Goal: Transaction & Acquisition: Purchase product/service

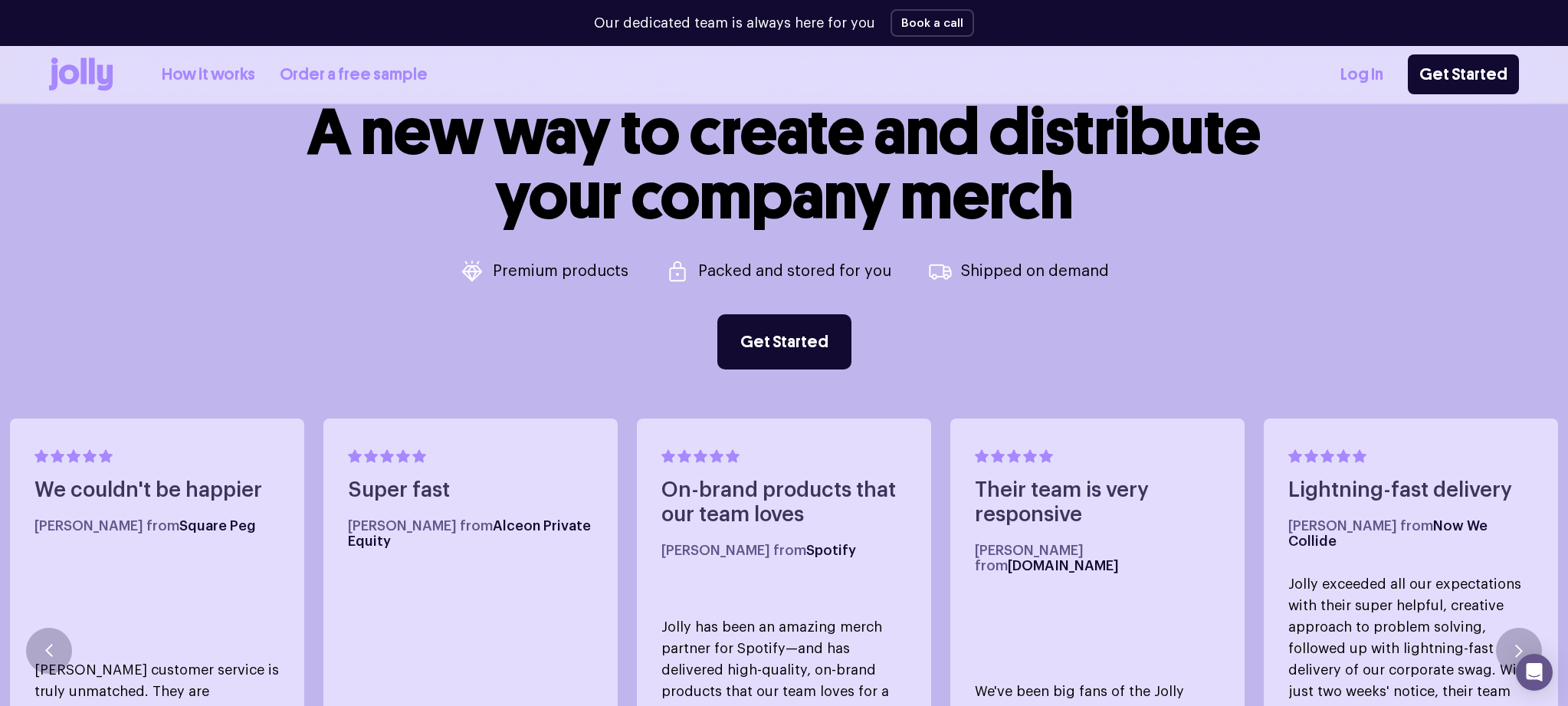
scroll to position [766, 0]
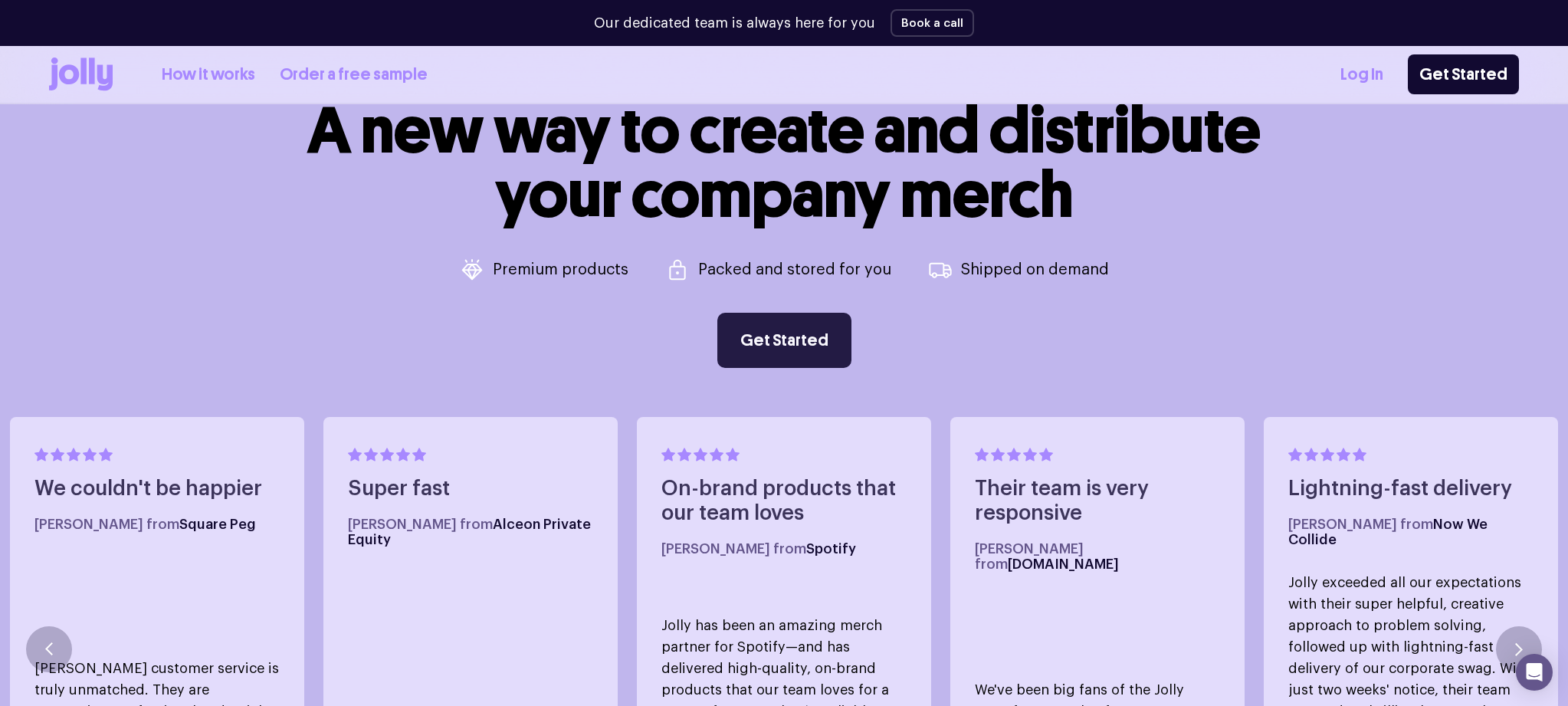
click at [796, 333] on link "Get Started" at bounding box center [784, 340] width 134 height 55
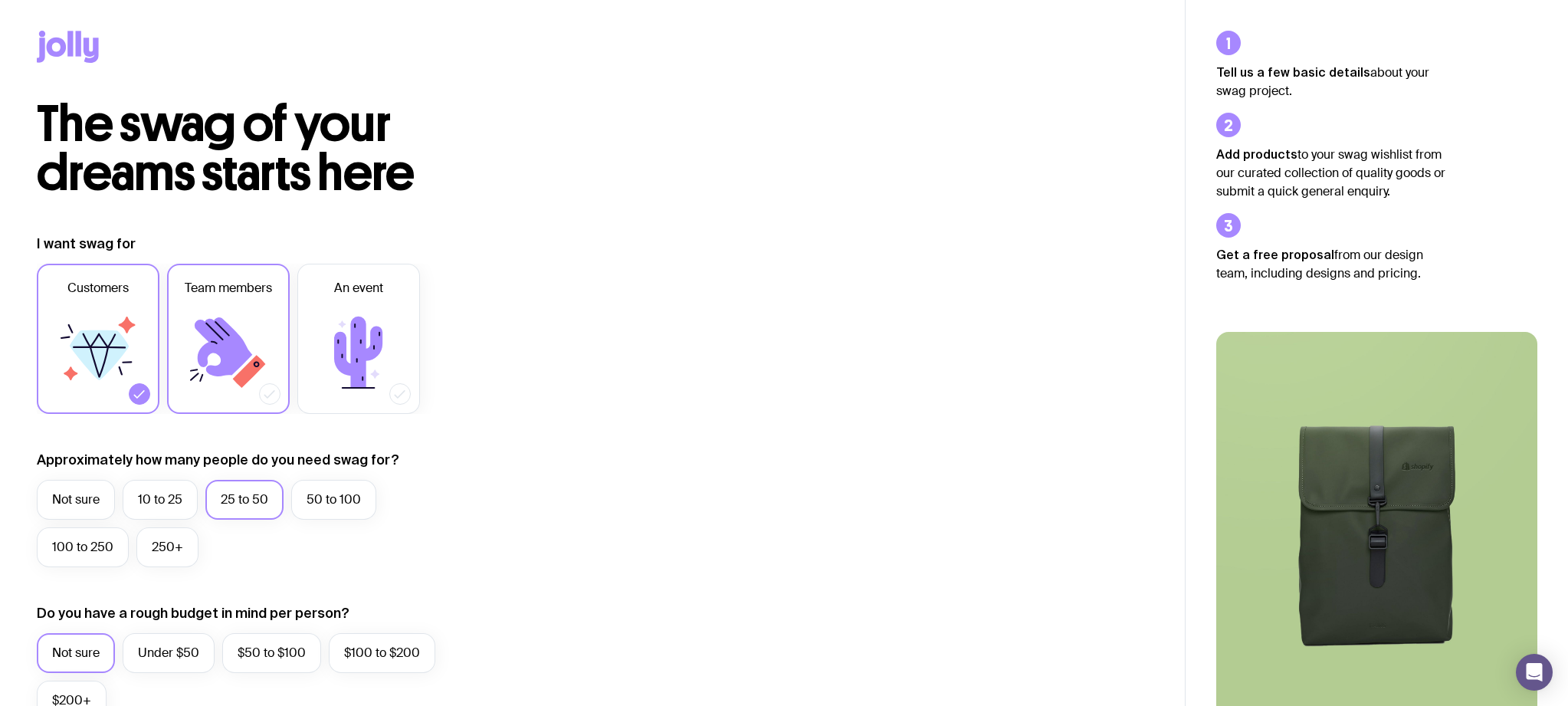
click at [234, 347] on icon at bounding box center [223, 347] width 58 height 59
click at [0, 0] on input "Team members" at bounding box center [0, 0] width 0 height 0
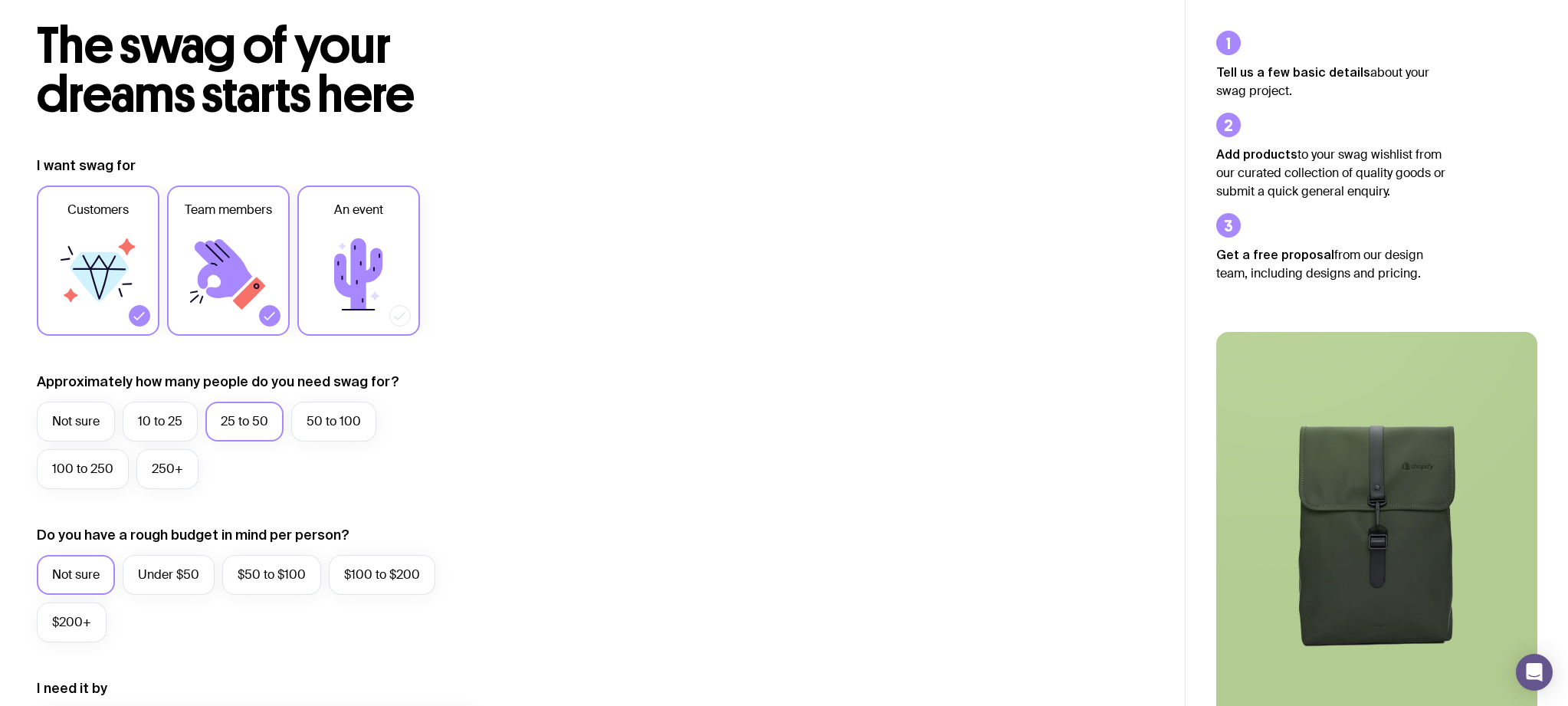
scroll to position [153, 0]
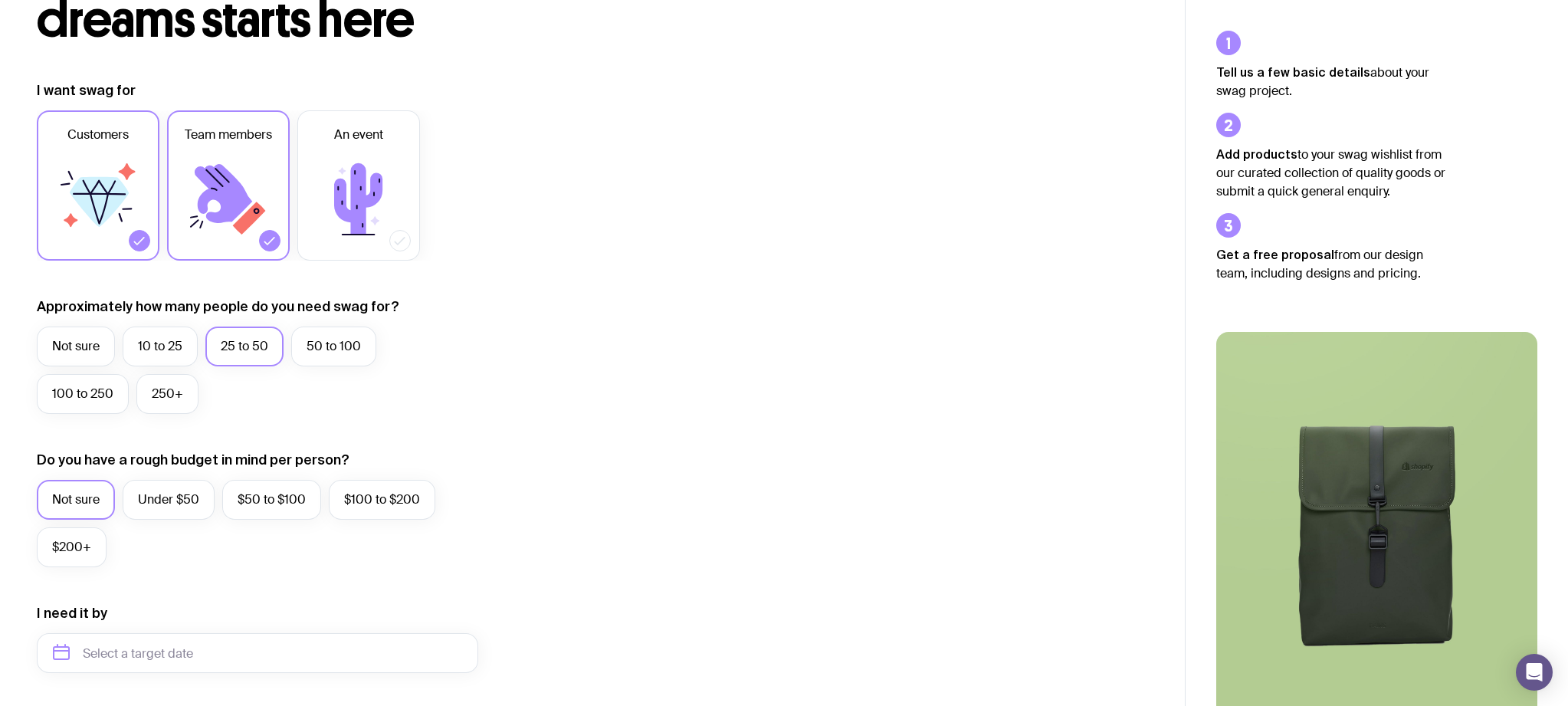
click at [140, 238] on icon at bounding box center [139, 240] width 15 height 15
click at [0, 0] on input "Customers" at bounding box center [0, 0] width 0 height 0
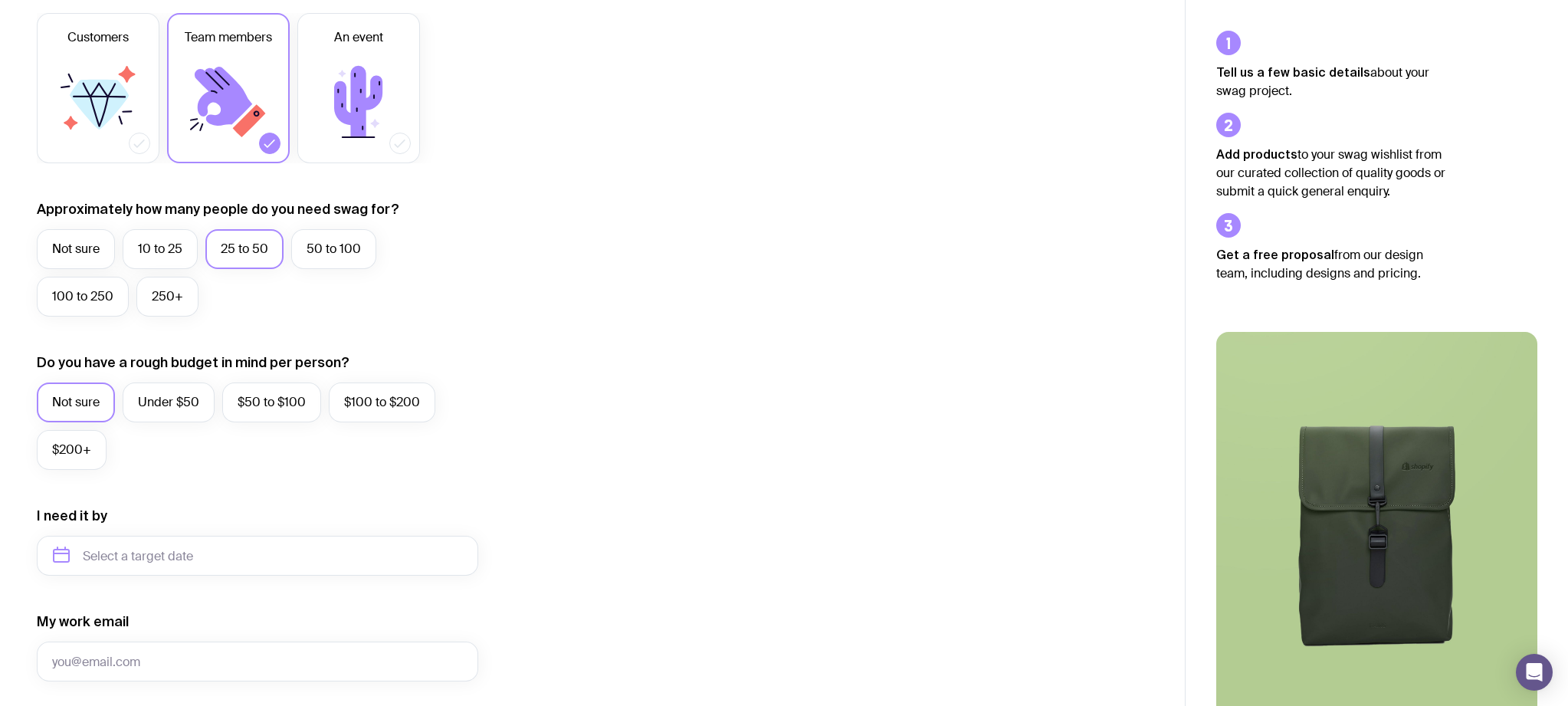
scroll to position [306, 0]
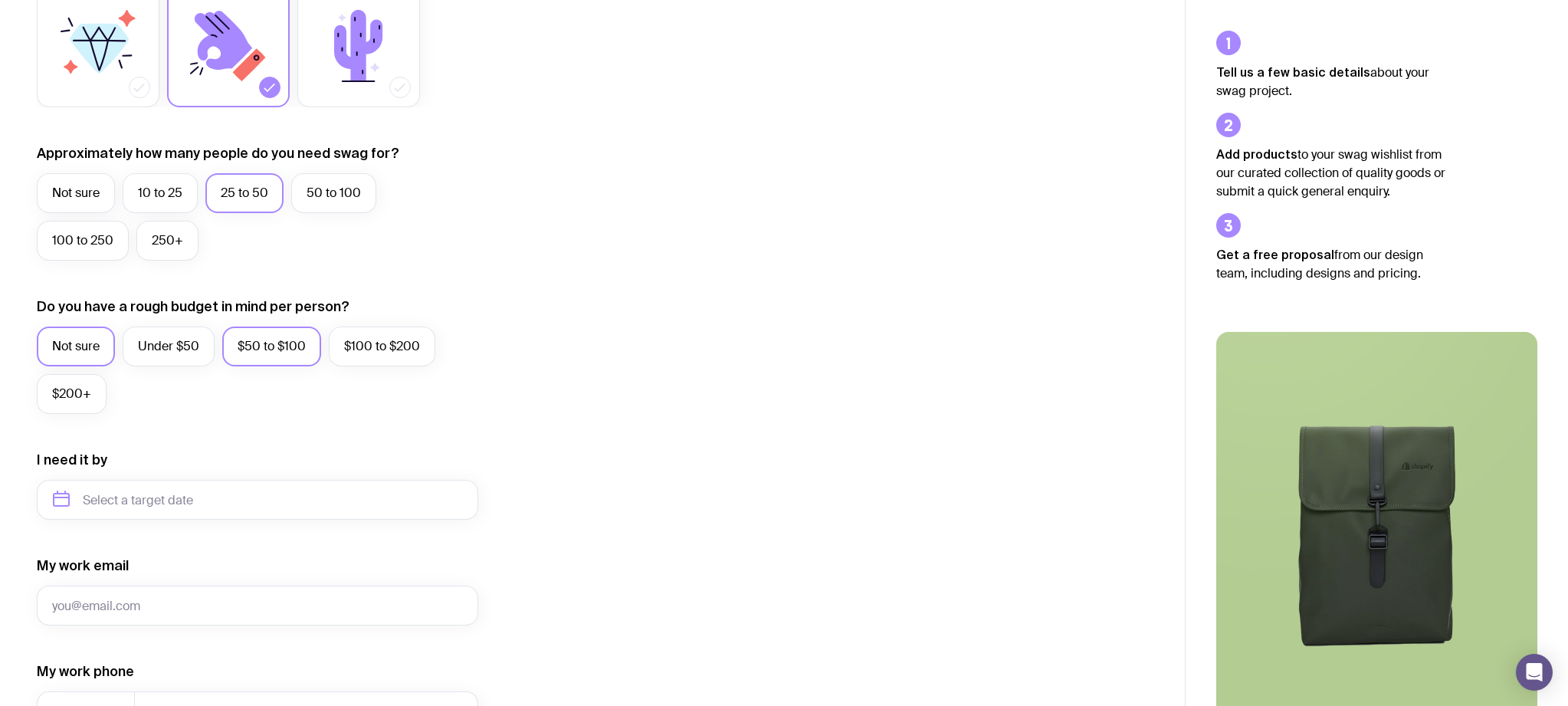
click at [301, 346] on label "$50 to $100" at bounding box center [271, 346] width 99 height 39
click at [0, 0] on input "$50 to $100" at bounding box center [0, 0] width 0 height 0
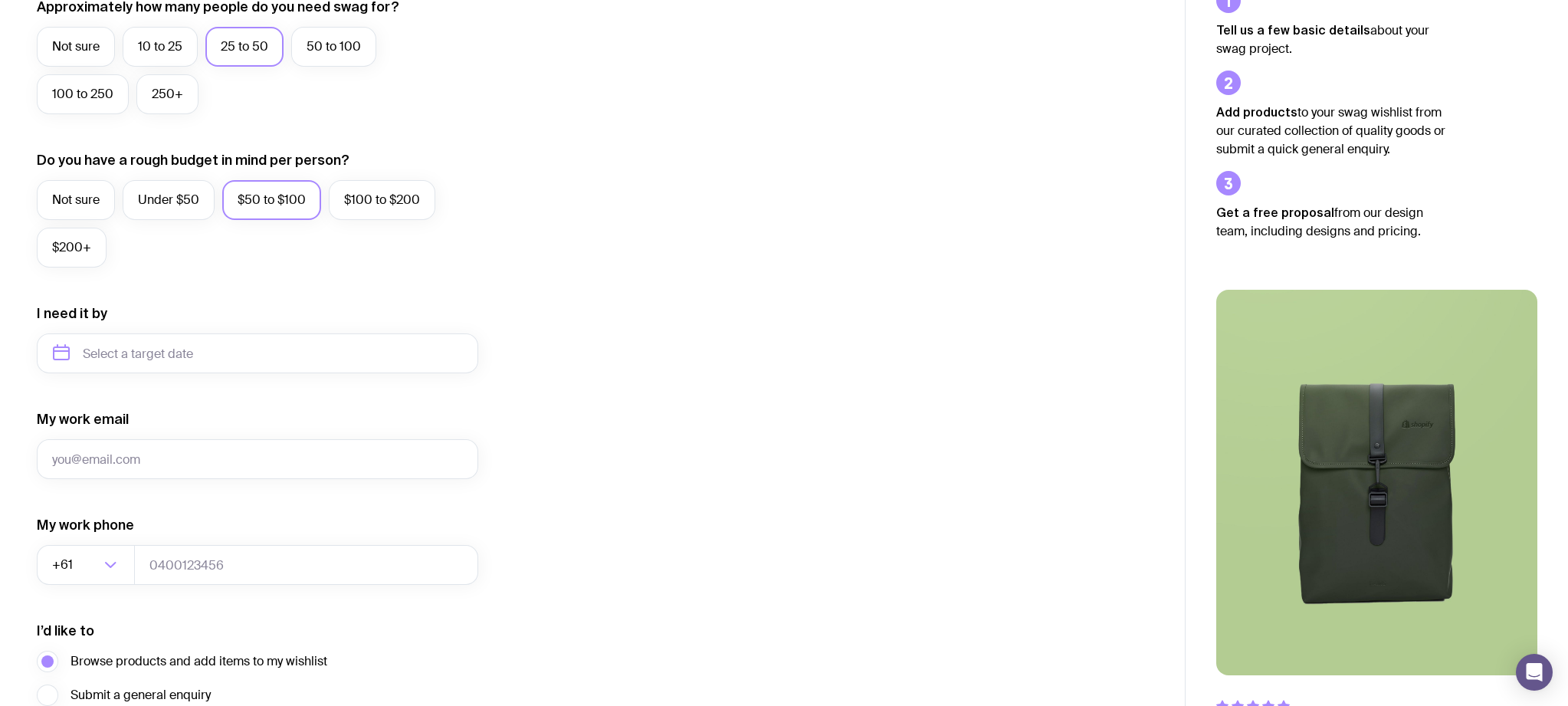
scroll to position [460, 0]
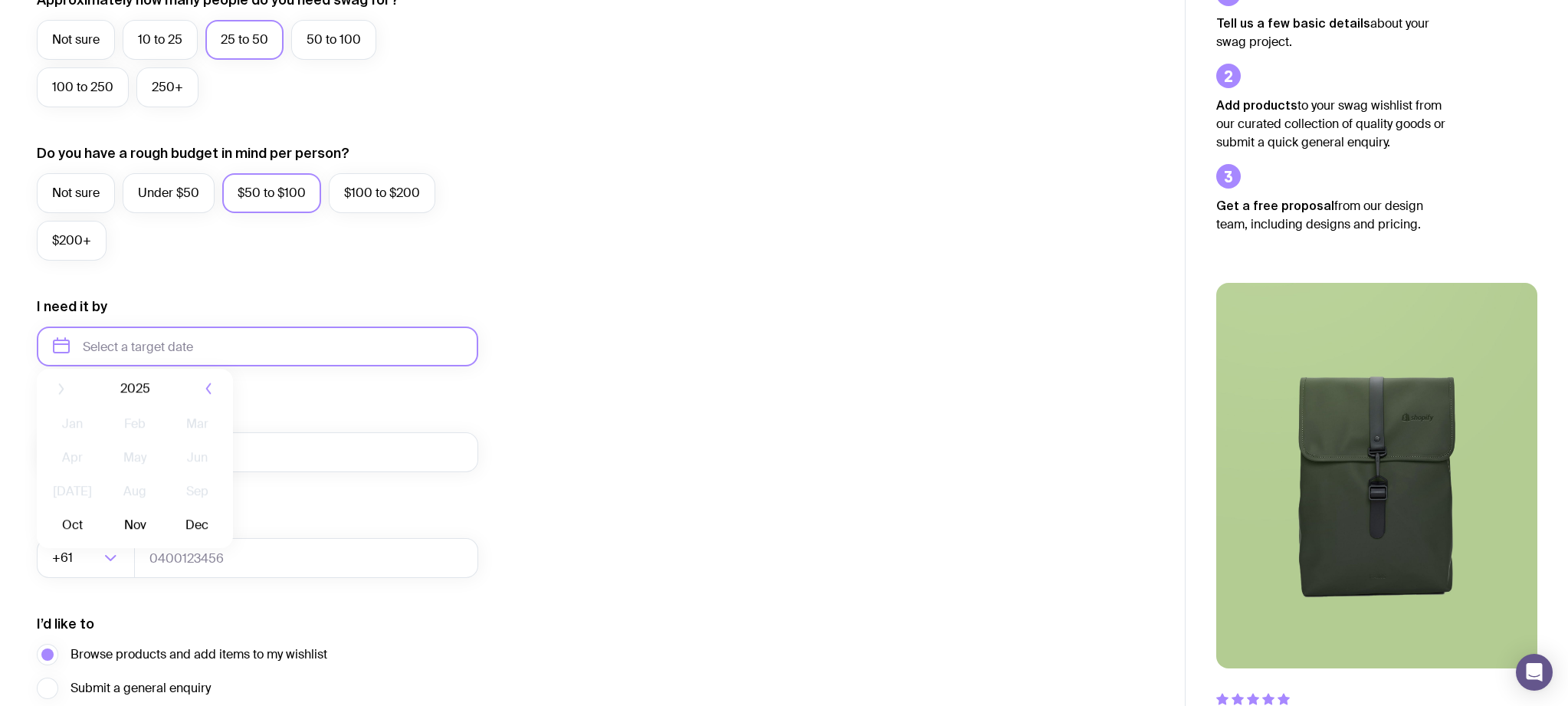
click at [158, 332] on input "text" at bounding box center [257, 346] width 441 height 39
click at [86, 534] on button "Oct" at bounding box center [72, 535] width 56 height 31
type input "[DATE]"
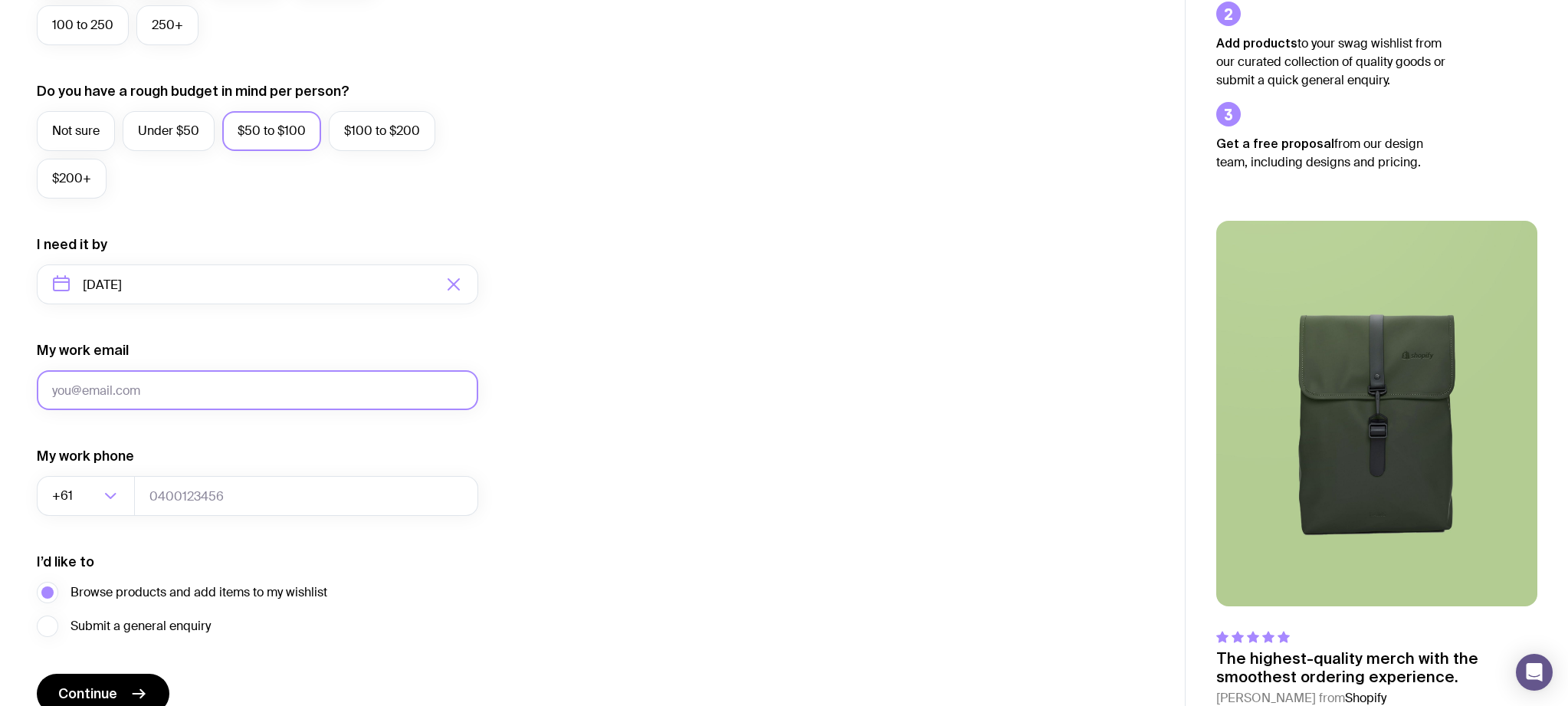
scroll to position [597, 0]
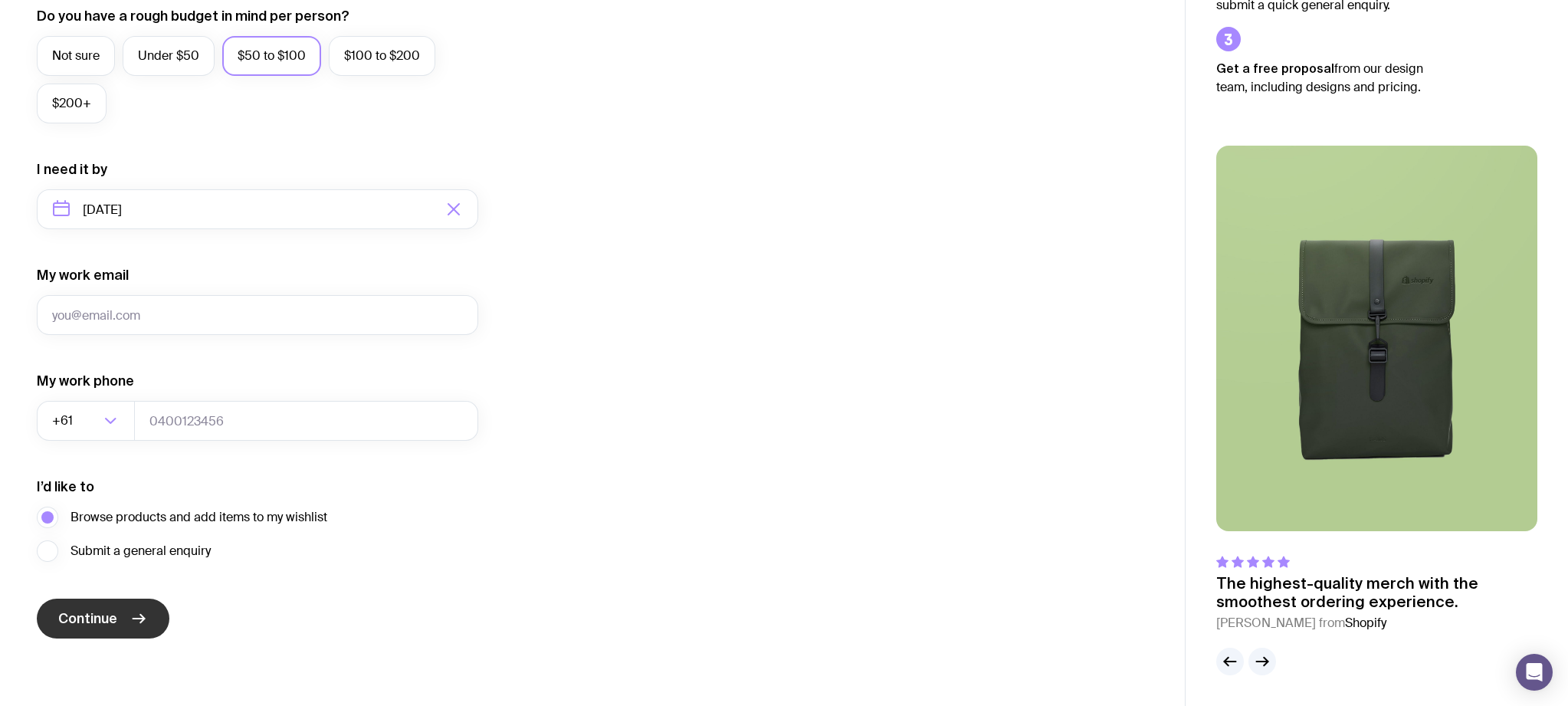
click at [115, 610] on span "Continue" at bounding box center [88, 618] width 59 height 18
click at [132, 314] on input "My work email" at bounding box center [257, 315] width 441 height 39
type input "[PERSON_NAME][EMAIL_ADDRESS][DOMAIN_NAME]"
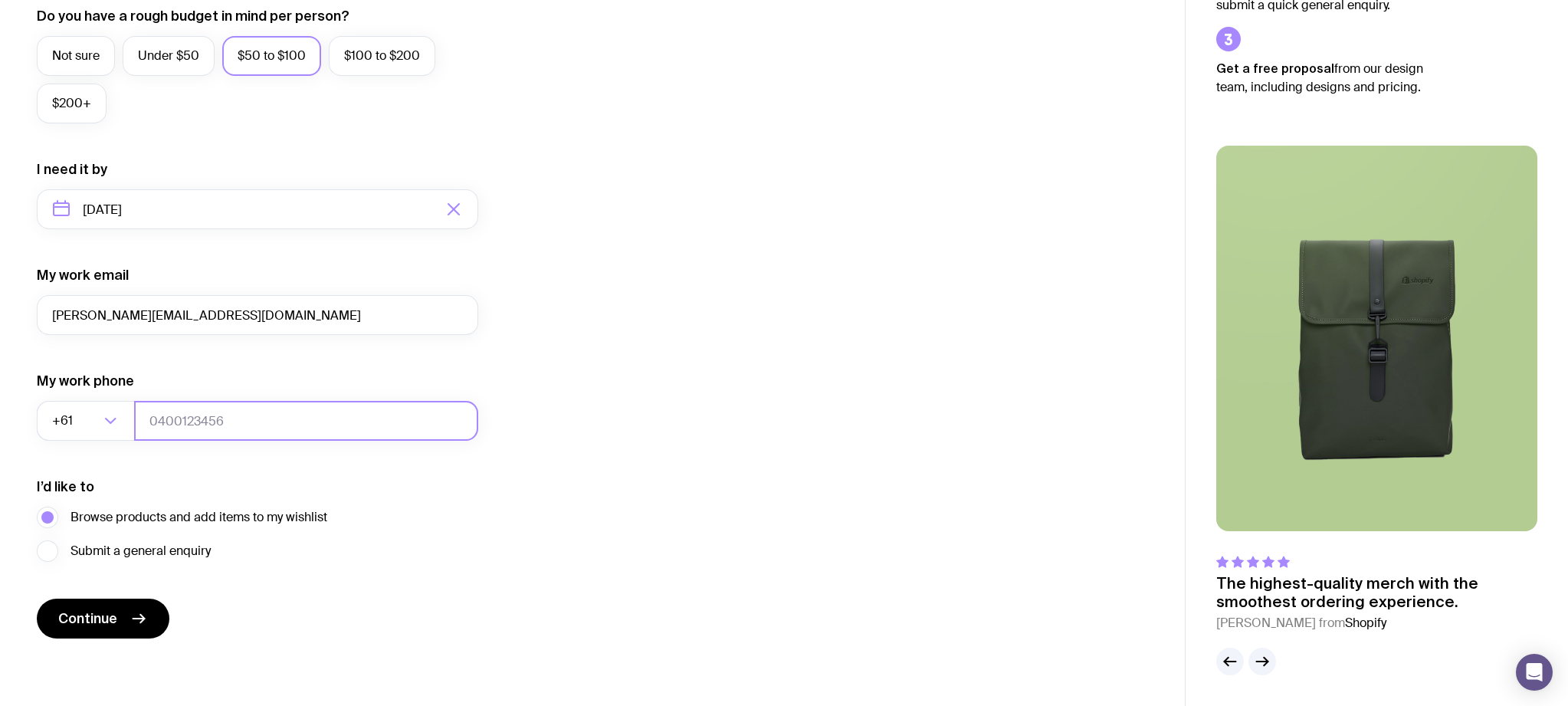
click at [170, 420] on input "tel" at bounding box center [306, 421] width 344 height 39
click at [102, 606] on button "Continue" at bounding box center [103, 618] width 133 height 39
click at [179, 414] on input "tel" at bounding box center [306, 421] width 344 height 39
type input "0408589206"
click at [85, 617] on span "Continue" at bounding box center [88, 618] width 59 height 18
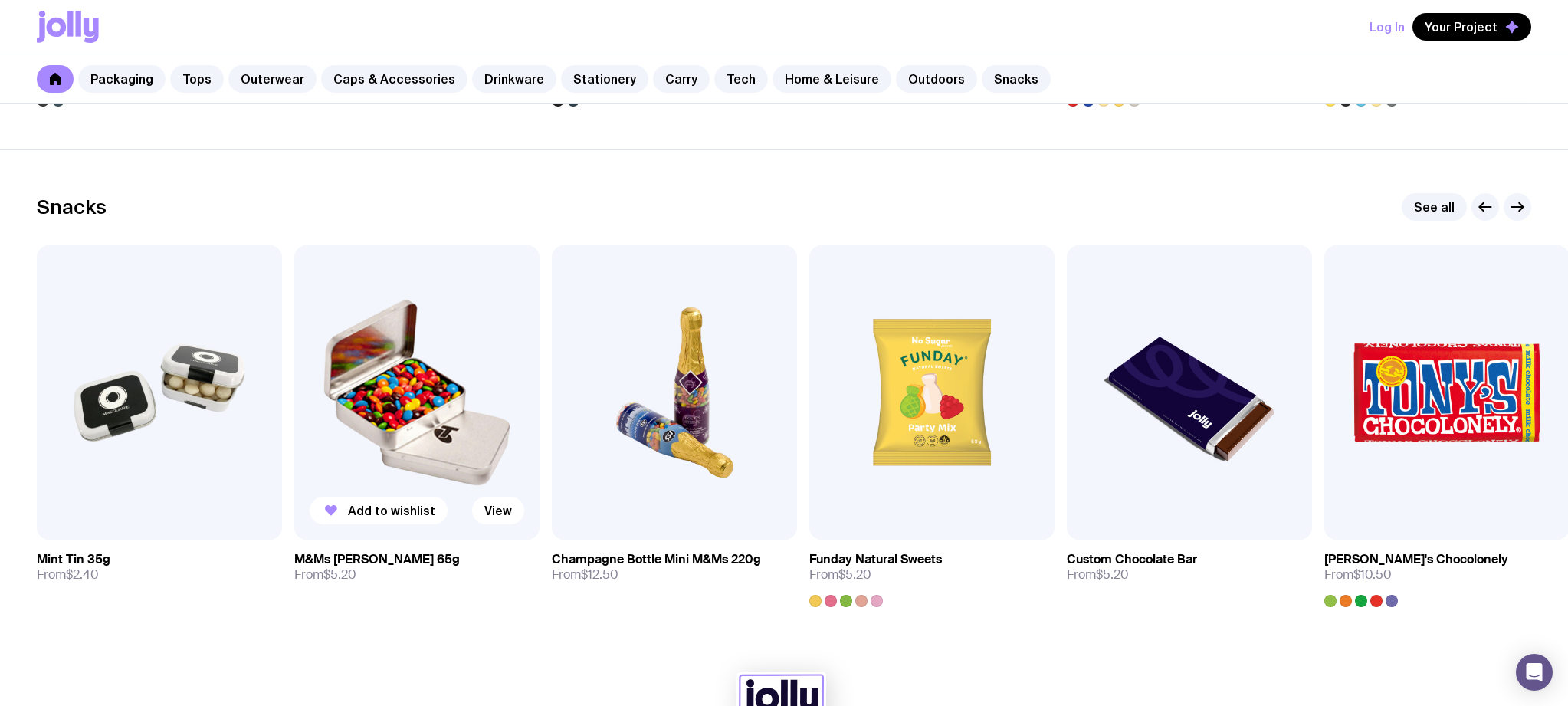
scroll to position [5127, 0]
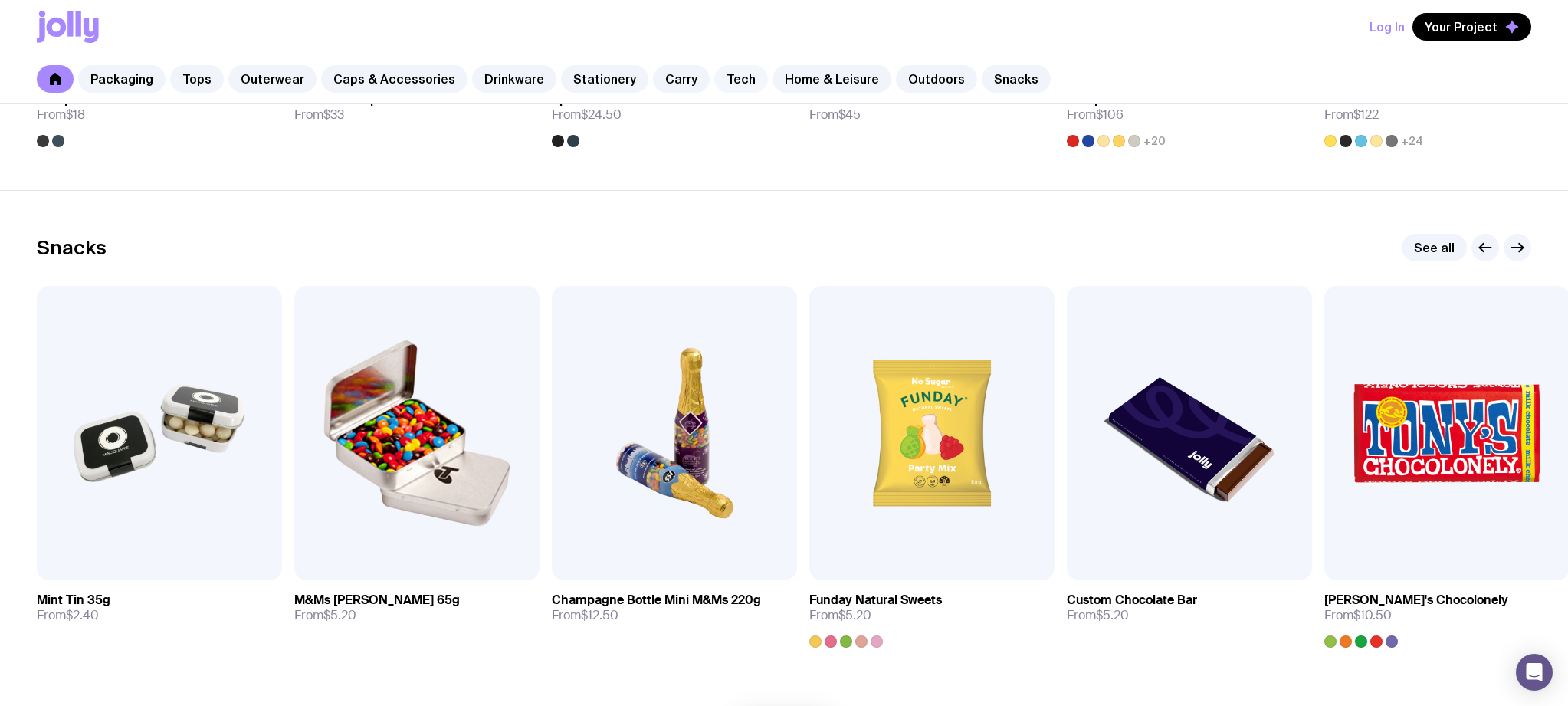
click at [718, 77] on link "Tech" at bounding box center [741, 78] width 54 height 28
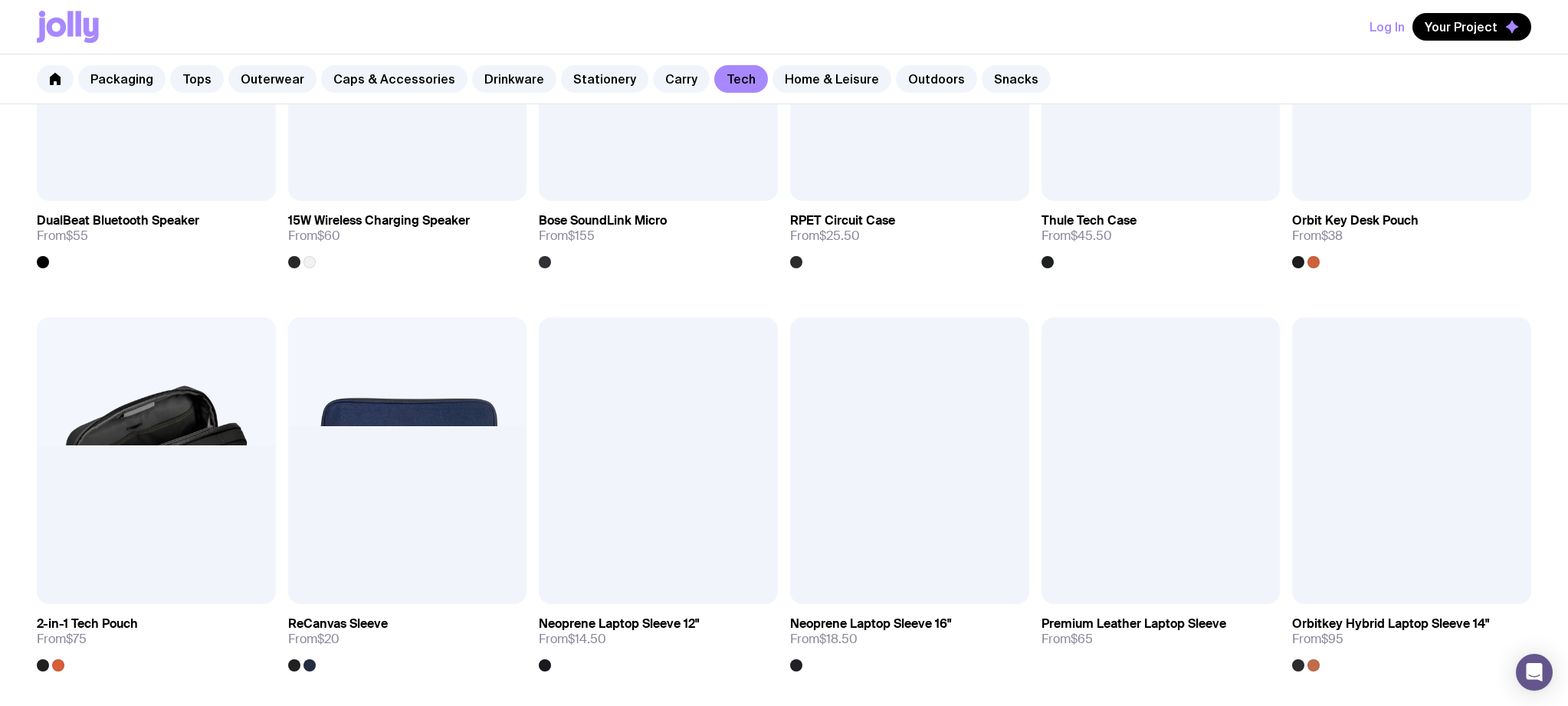
scroll to position [1303, 0]
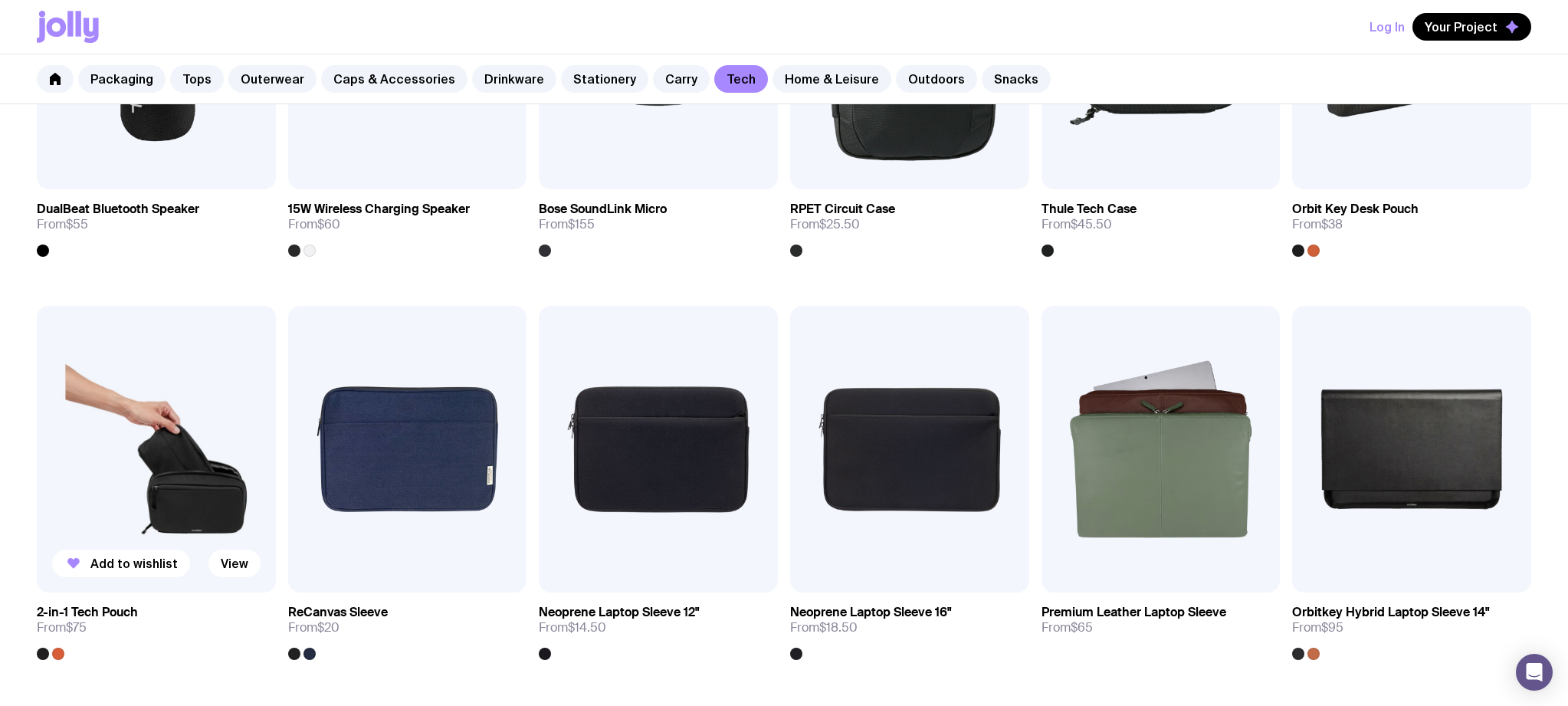
click at [188, 489] on img at bounding box center [156, 449] width 239 height 287
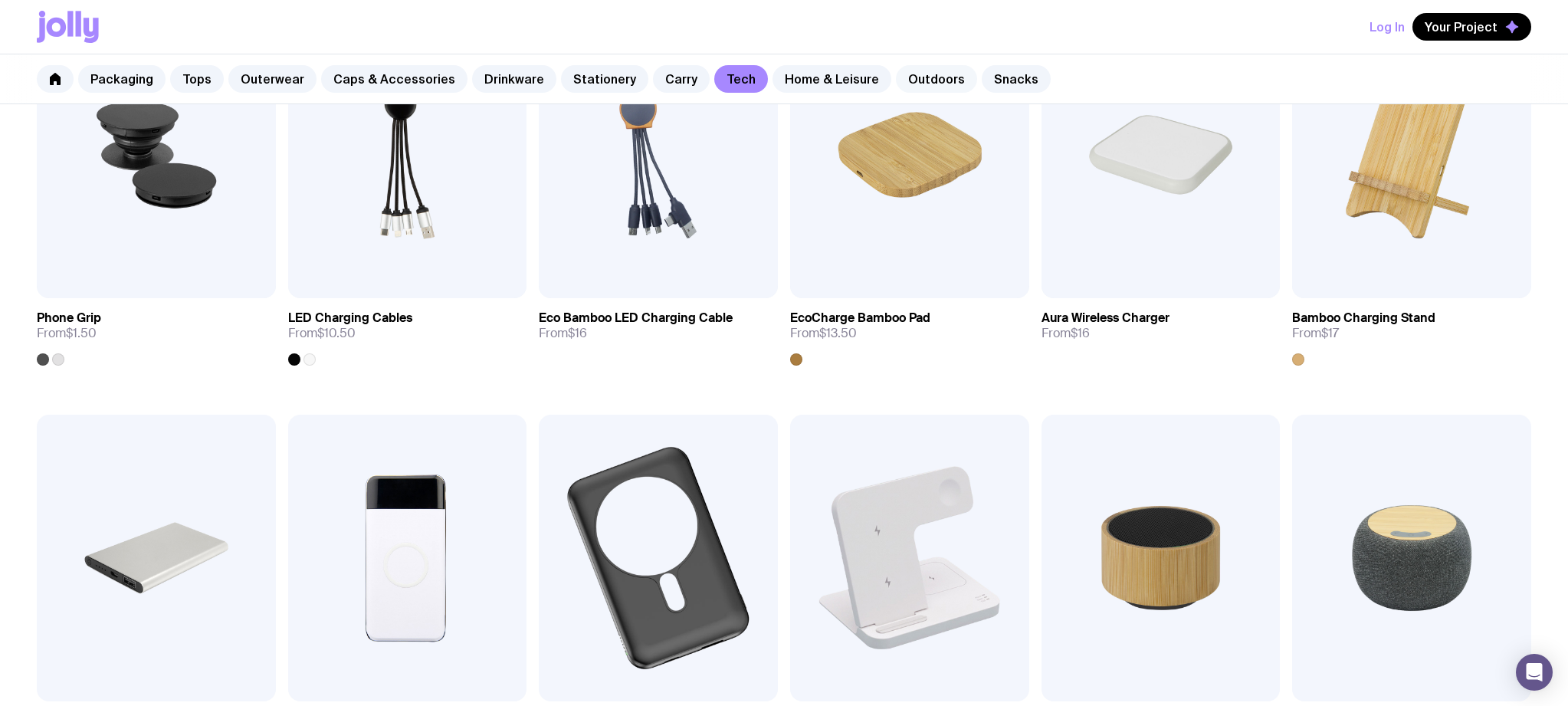
scroll to position [334, 0]
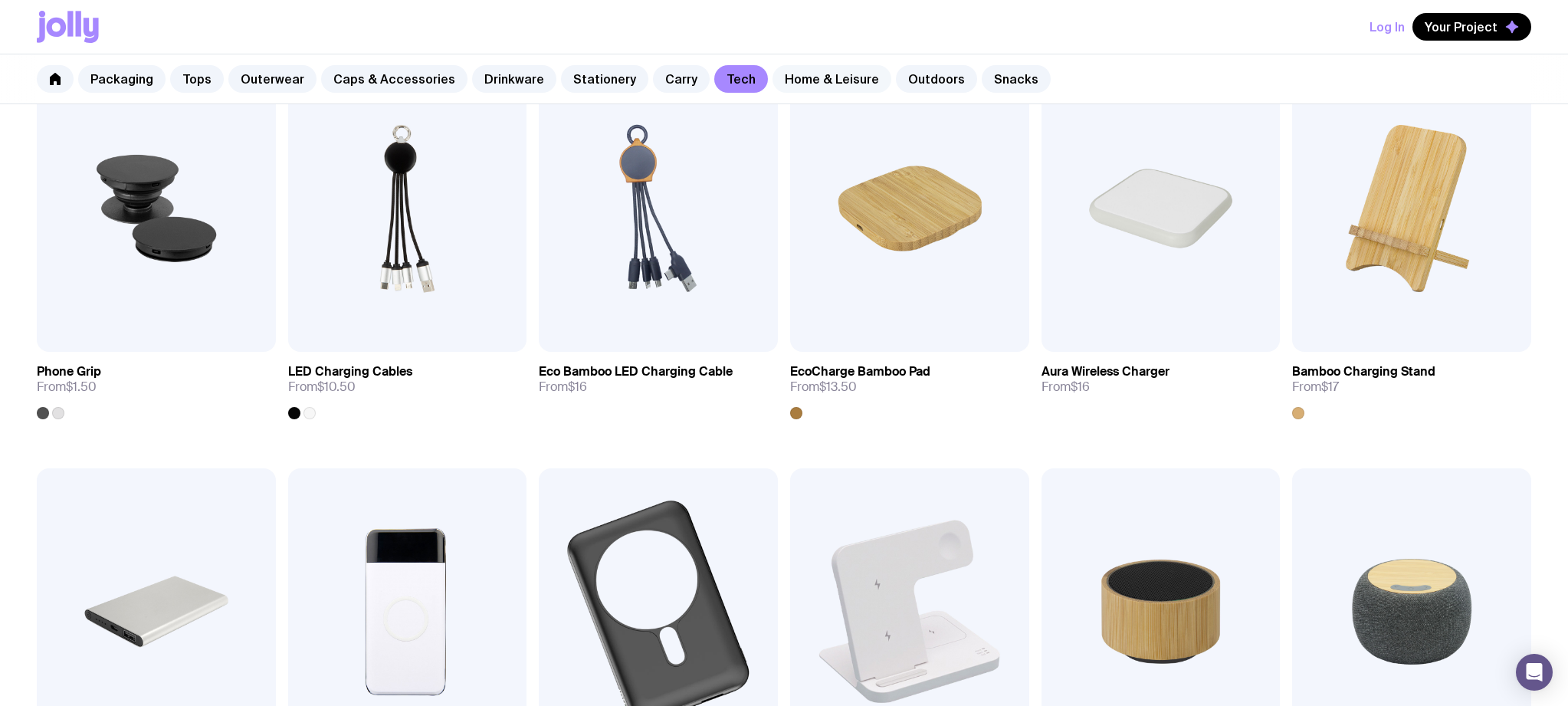
click at [824, 85] on link "Home & Leisure" at bounding box center [831, 78] width 118 height 28
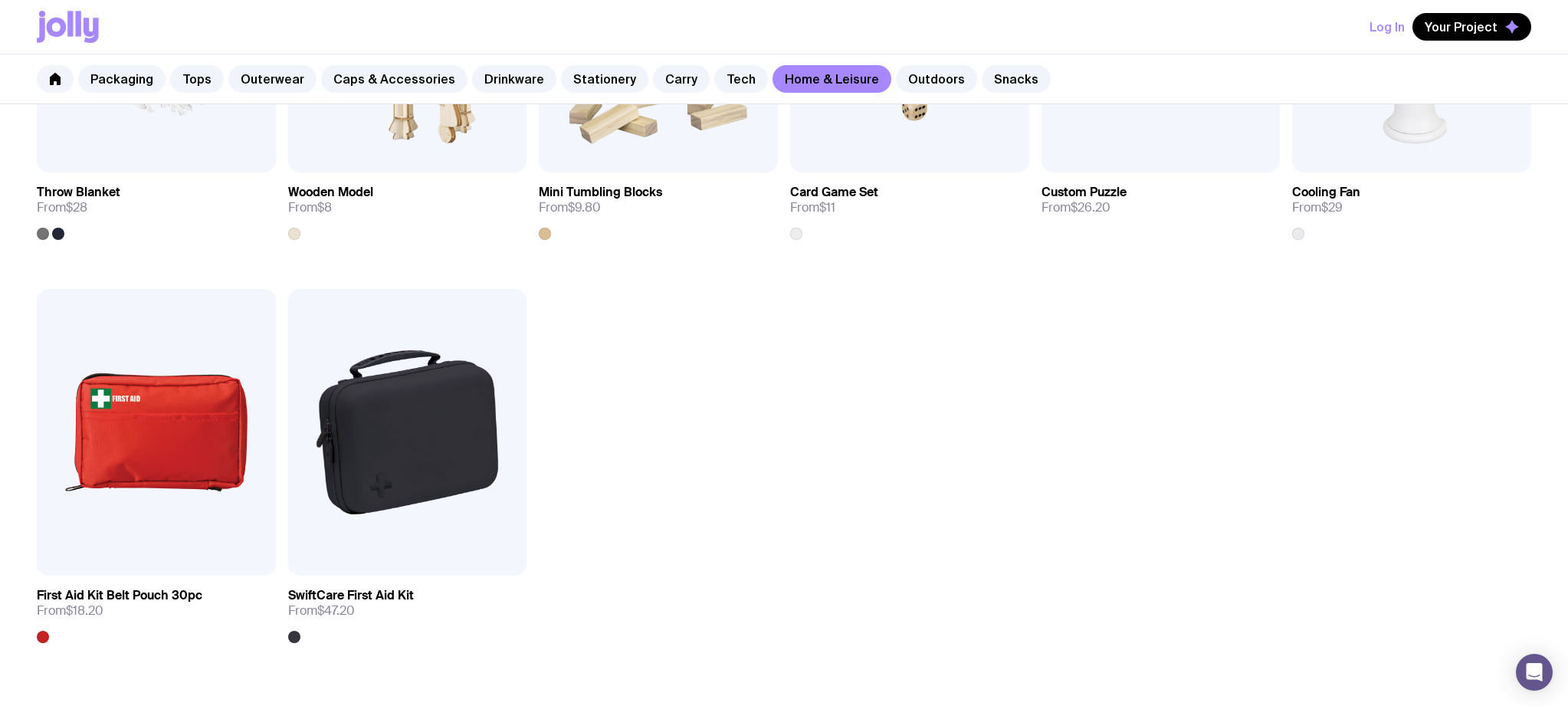
scroll to position [2146, 0]
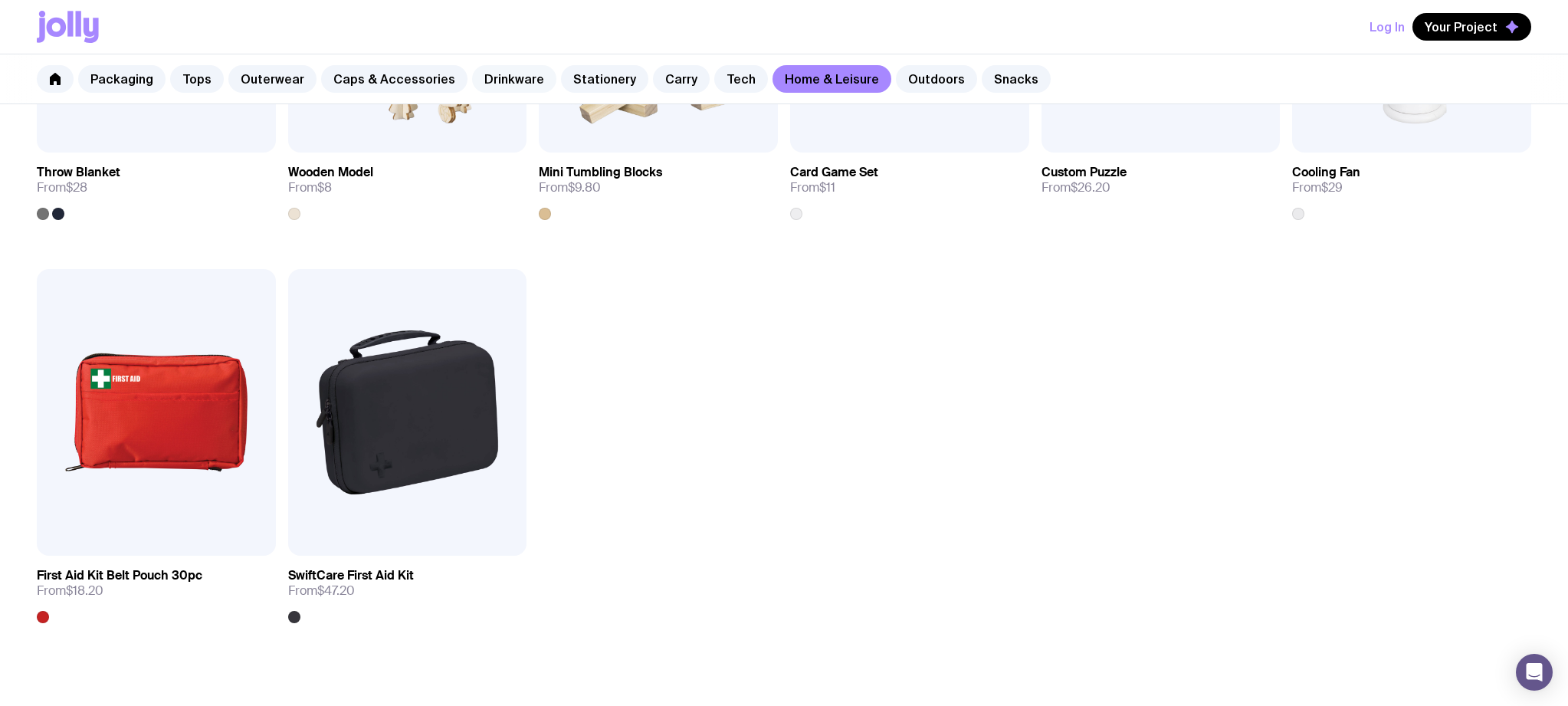
click at [501, 78] on link "Drinkware" at bounding box center [514, 78] width 84 height 28
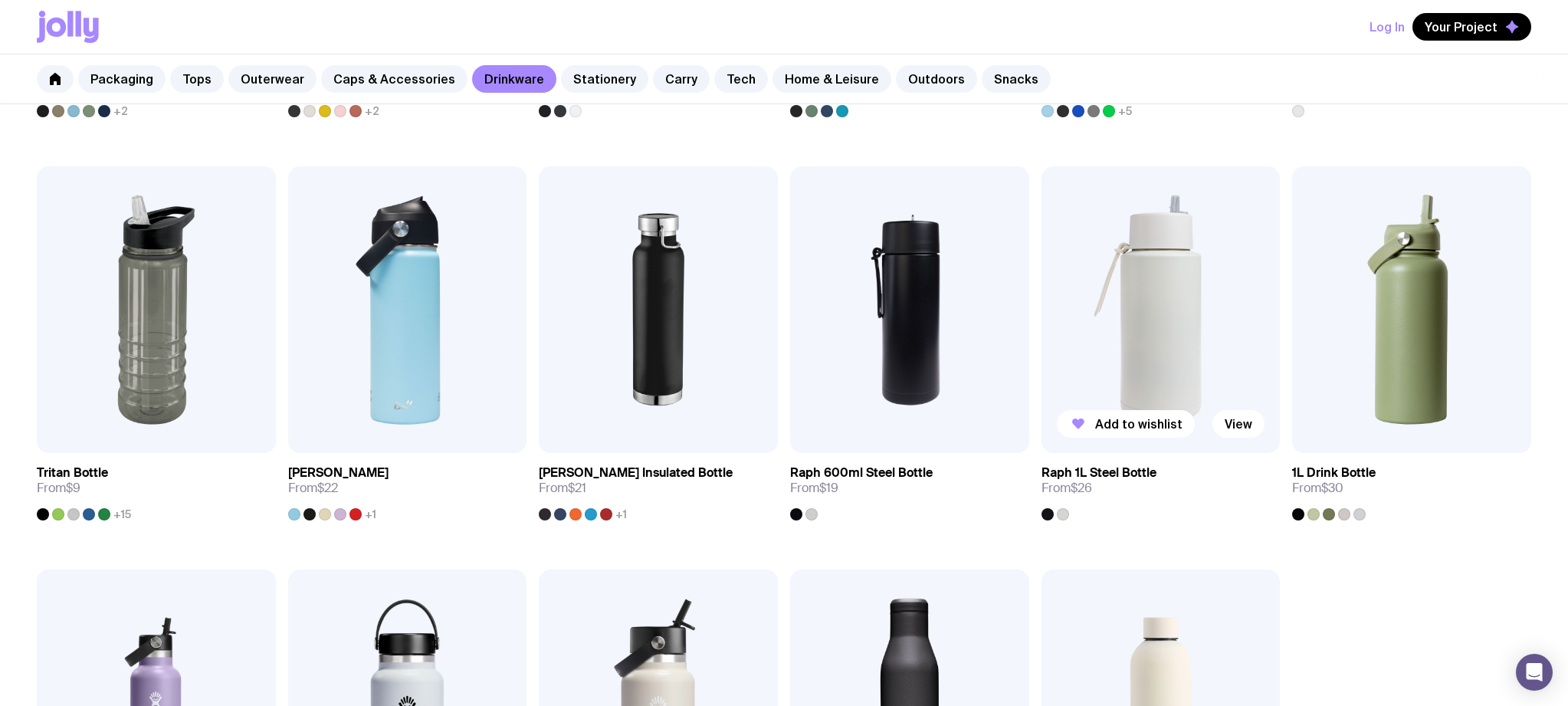
scroll to position [1073, 0]
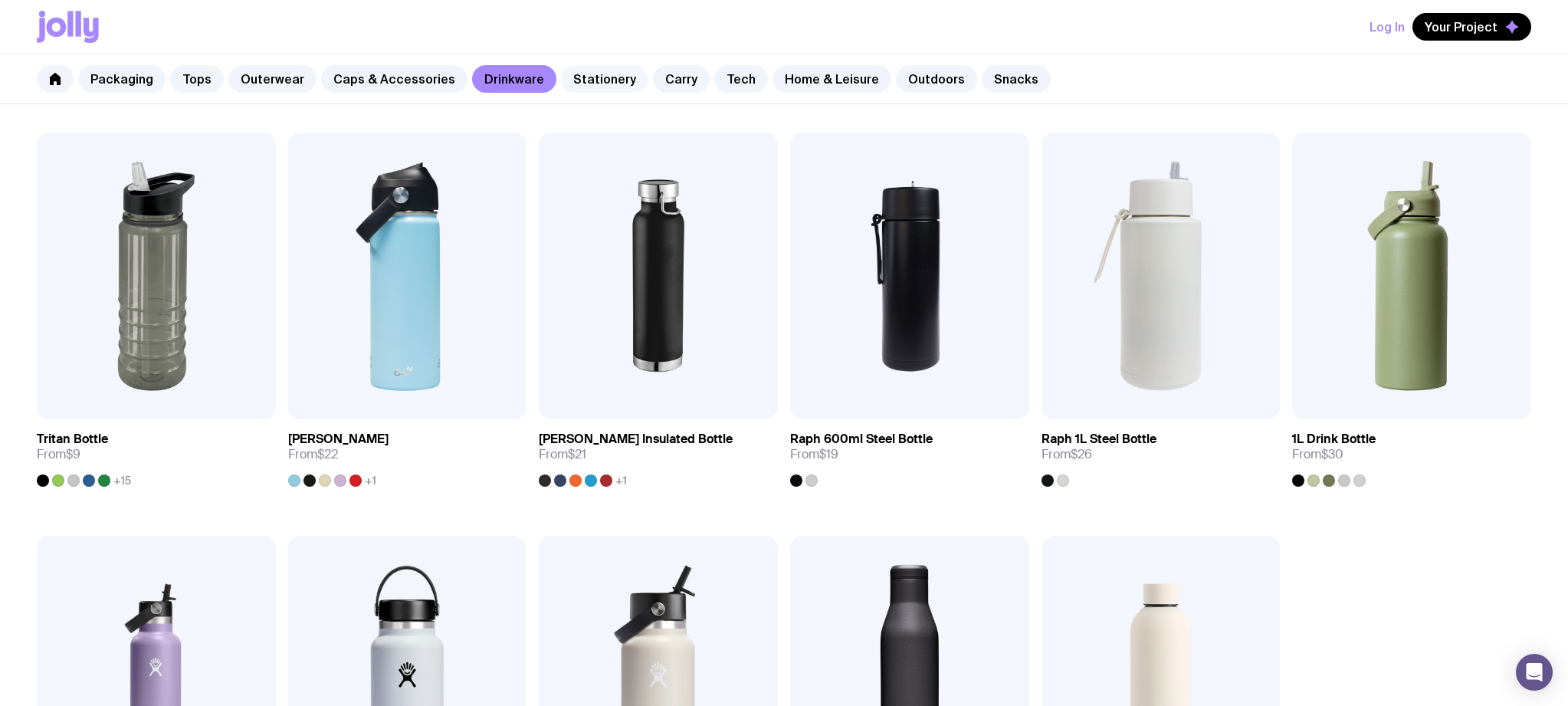
click at [578, 80] on link "Stationery" at bounding box center [604, 78] width 88 height 28
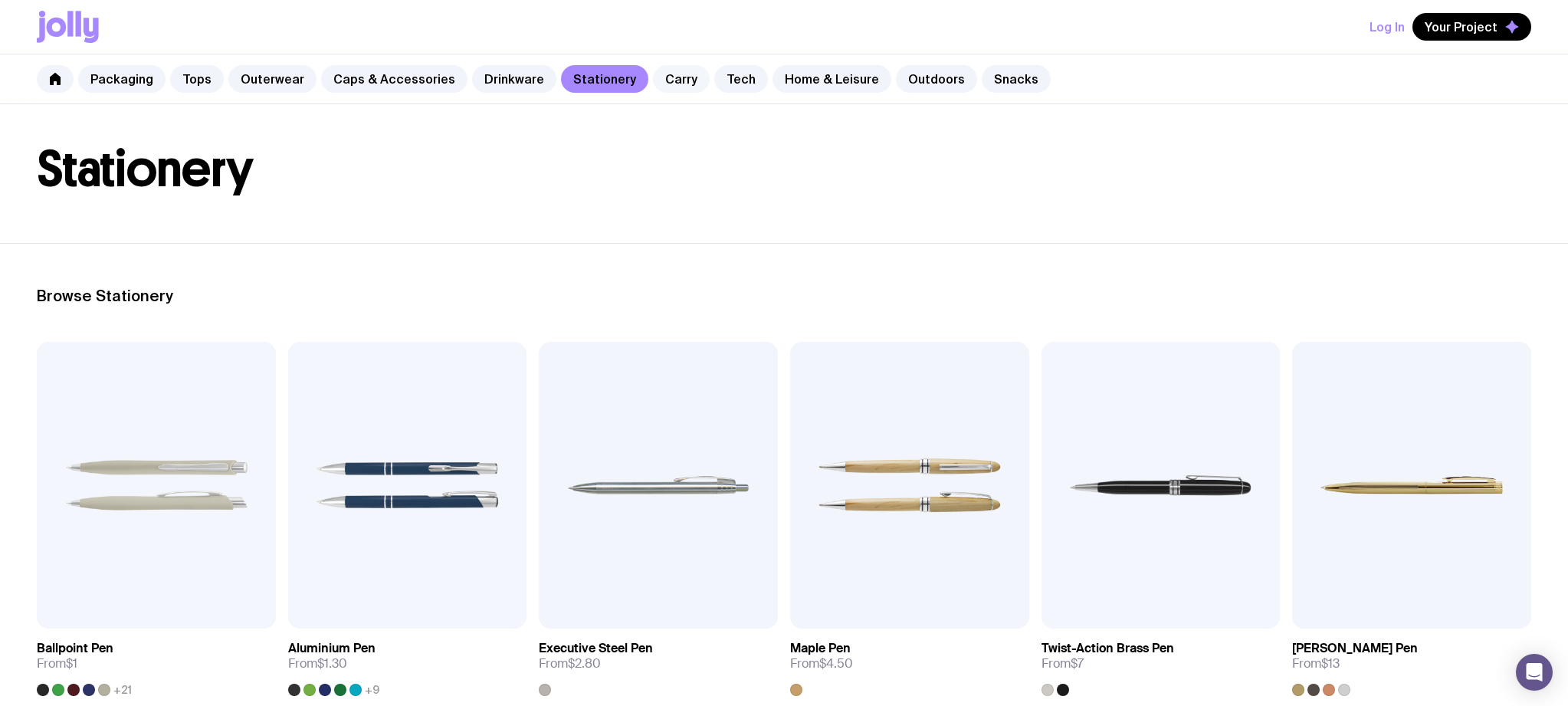
scroll to position [77, 0]
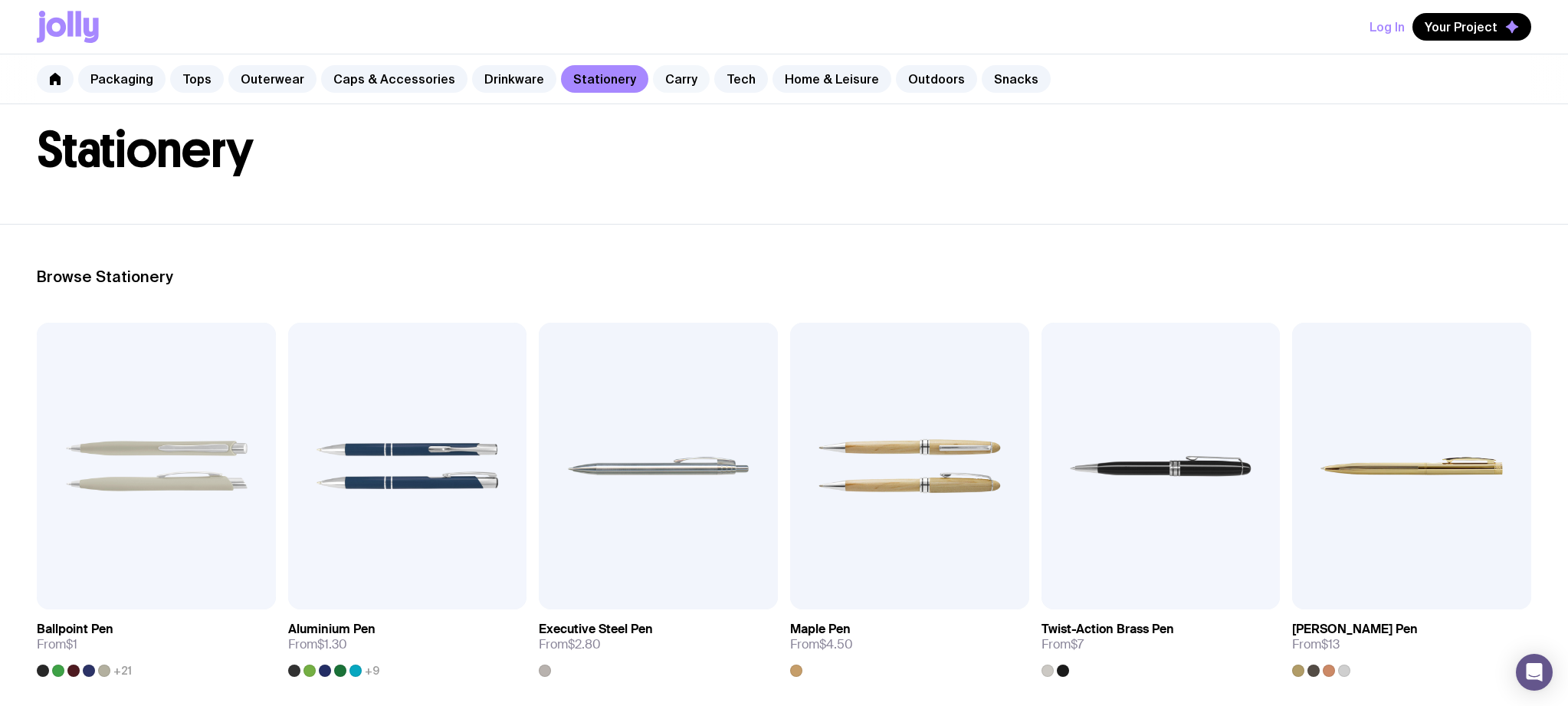
click at [665, 75] on link "Carry" at bounding box center [681, 78] width 57 height 28
